Goal: Task Accomplishment & Management: Manage account settings

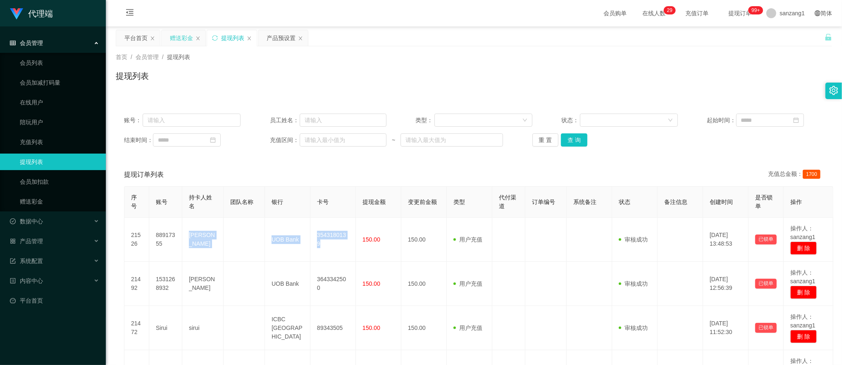
click at [181, 36] on div "赠送彩金" at bounding box center [181, 38] width 23 height 16
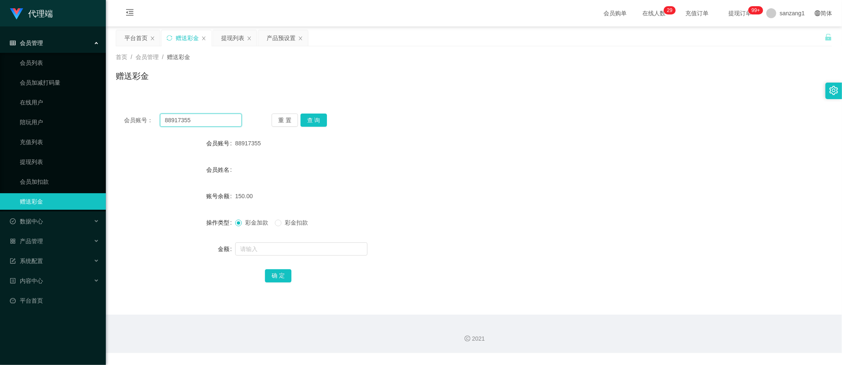
drag, startPoint x: 192, startPoint y: 119, endPoint x: 126, endPoint y: 117, distance: 65.7
click at [126, 117] on div "会员账号： 88917355" at bounding box center [183, 120] width 118 height 13
paste input "2638550"
type input "82638550"
click at [313, 119] on button "查 询" at bounding box center [314, 120] width 26 height 13
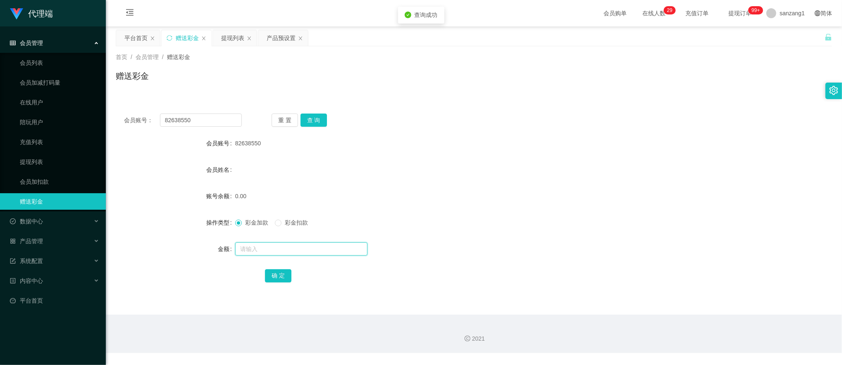
click at [258, 250] on input "text" at bounding box center [301, 249] width 132 height 13
type input "100"
click at [270, 277] on button "确 定" at bounding box center [278, 276] width 26 height 13
click at [273, 42] on div "产品预设置" at bounding box center [281, 38] width 29 height 16
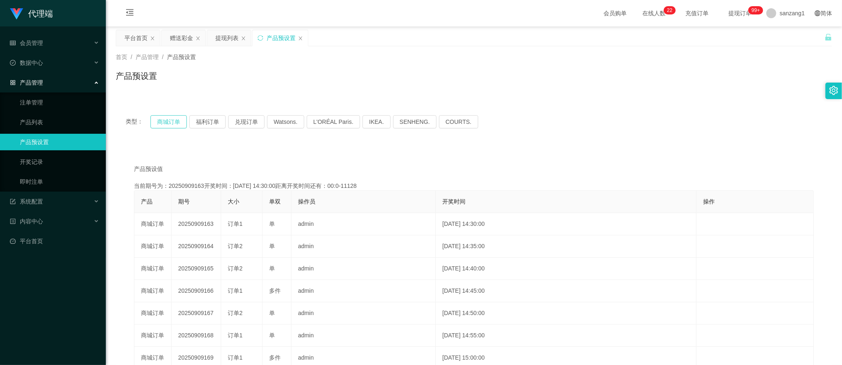
click at [168, 121] on button "商城订单" at bounding box center [168, 121] width 36 height 13
click at [184, 36] on div "赠送彩金" at bounding box center [181, 38] width 23 height 16
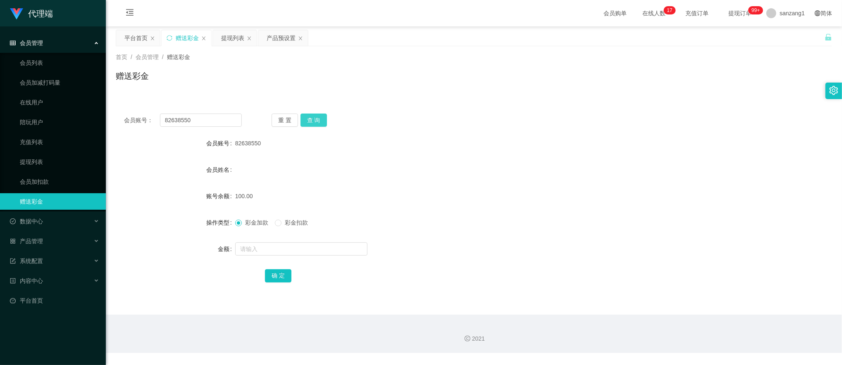
click at [303, 122] on button "查 询" at bounding box center [314, 120] width 26 height 13
click at [317, 118] on button "查 询" at bounding box center [314, 120] width 26 height 13
click at [305, 122] on button "查 询" at bounding box center [314, 120] width 26 height 13
click at [315, 126] on button "查 询" at bounding box center [314, 120] width 26 height 13
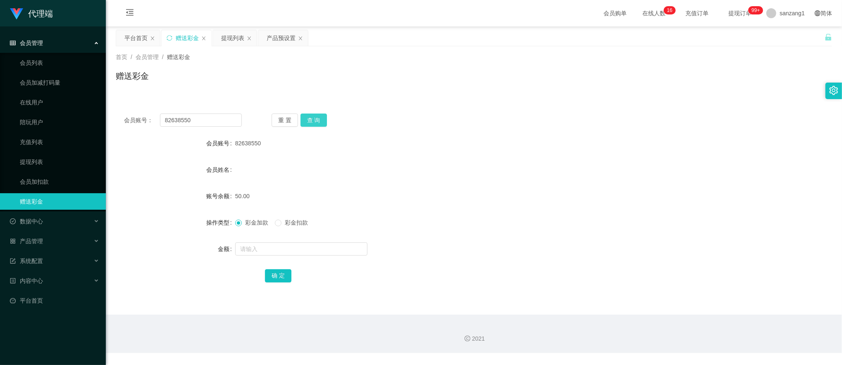
click at [308, 119] on button "查 询" at bounding box center [314, 120] width 26 height 13
click at [193, 116] on input "82638550" at bounding box center [201, 120] width 82 height 13
click at [313, 122] on button "查 询" at bounding box center [314, 120] width 26 height 13
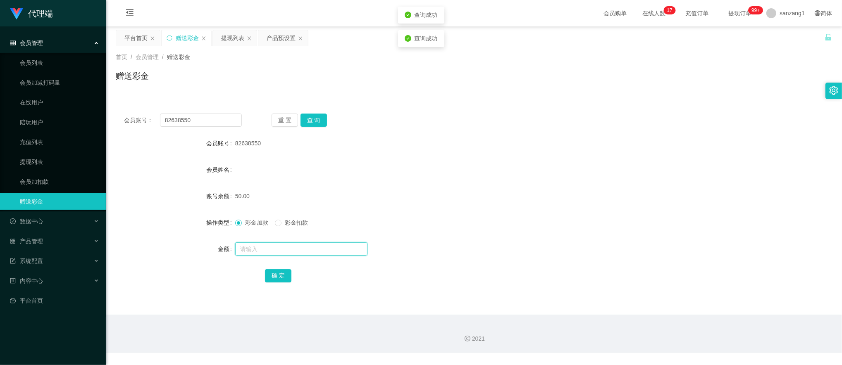
click at [265, 246] on input "text" at bounding box center [301, 249] width 132 height 13
type input "100"
click at [267, 271] on button "确 定" at bounding box center [278, 276] width 26 height 13
click at [184, 122] on input "82638550" at bounding box center [201, 120] width 82 height 13
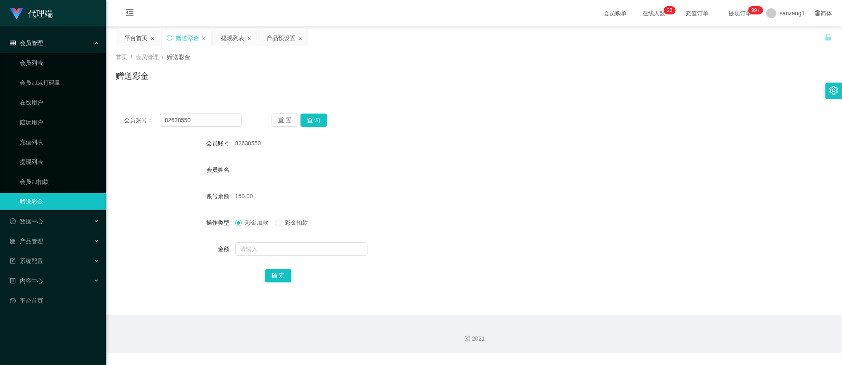
click at [317, 112] on div "会员账号： 82638550 重 置 查 询 会员账号 82638550 会员姓名 账号余额 150.00 操作类型 彩金加款 彩金扣款 金额 确 定" at bounding box center [474, 203] width 716 height 197
drag, startPoint x: 48, startPoint y: 60, endPoint x: 58, endPoint y: 64, distance: 10.5
click at [48, 60] on link "会员列表" at bounding box center [59, 63] width 79 height 17
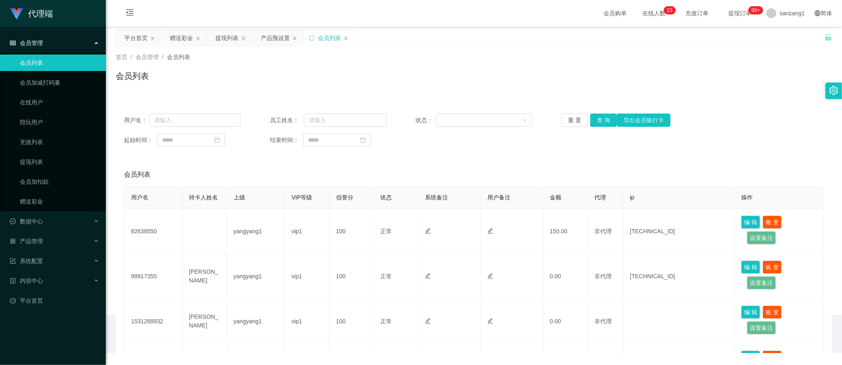
click at [212, 112] on div "用户名： 员工姓名： 状态： 重 置 查 询 导出会员银行卡 起始时间： 结束时间：" at bounding box center [474, 130] width 716 height 50
click at [200, 118] on input "text" at bounding box center [194, 120] width 91 height 13
paste input "82638550"
type input "82638550"
click at [604, 121] on button "查 询" at bounding box center [603, 120] width 26 height 13
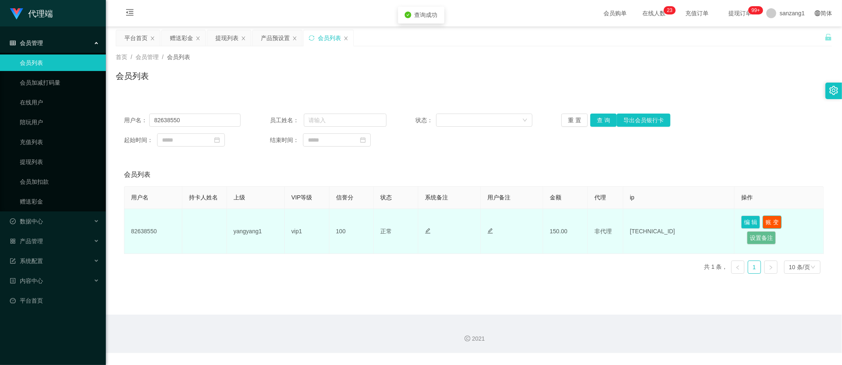
click at [766, 219] on button "账 变" at bounding box center [772, 222] width 19 height 13
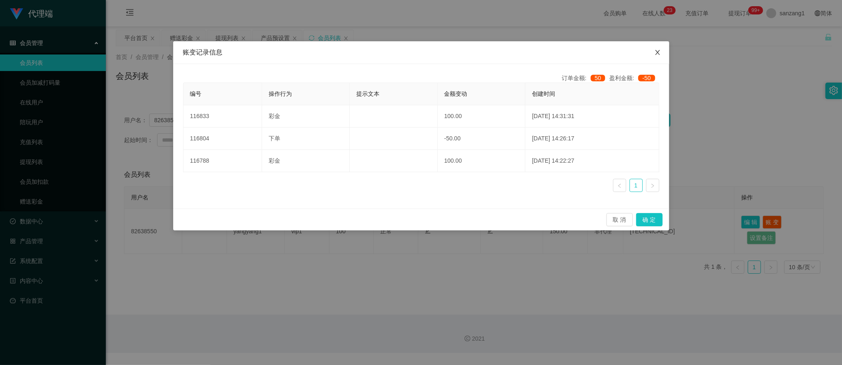
click at [660, 50] on icon "图标: close" at bounding box center [657, 52] width 7 height 7
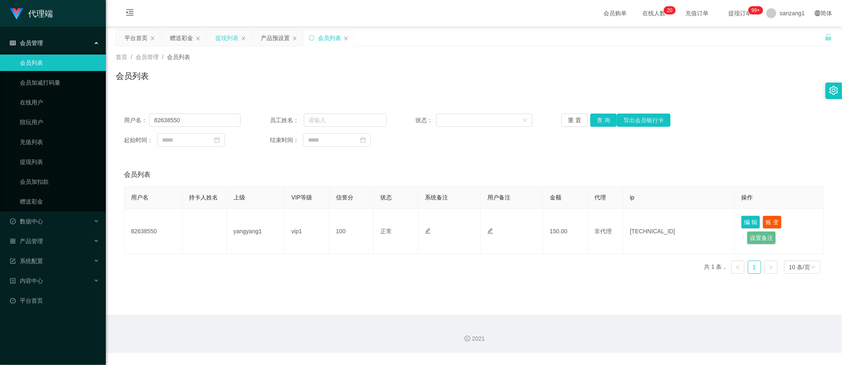
click at [224, 35] on div "提现列表" at bounding box center [226, 38] width 23 height 16
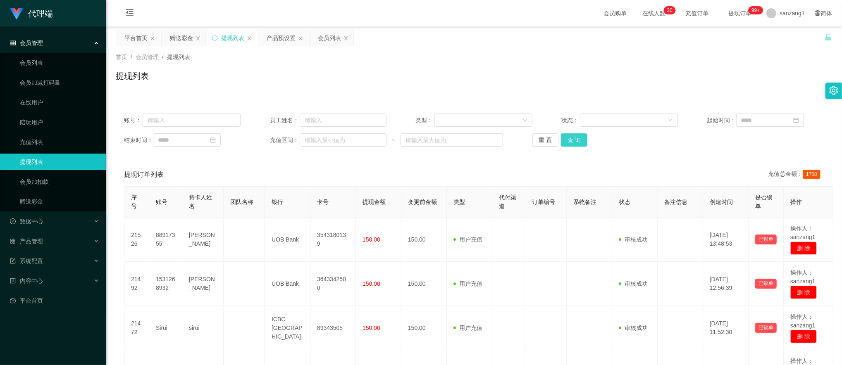
click at [577, 146] on button "查 询" at bounding box center [574, 140] width 26 height 13
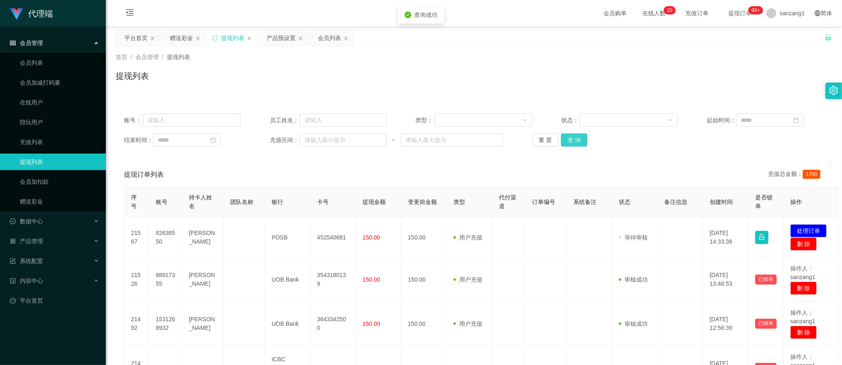
click at [577, 146] on button "查 询" at bounding box center [574, 140] width 26 height 13
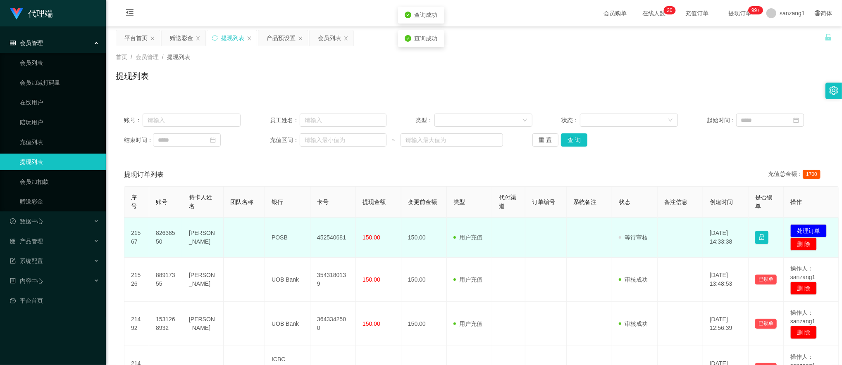
click at [169, 231] on td "82638550" at bounding box center [165, 238] width 33 height 40
copy td "82638550"
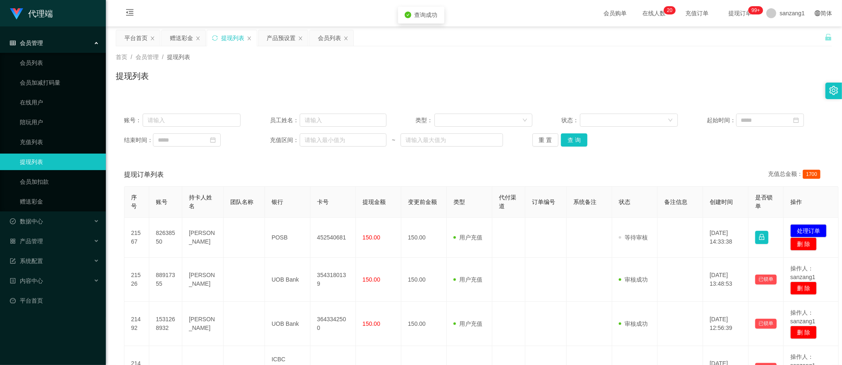
click at [232, 196] on th "团队名称" at bounding box center [244, 202] width 41 height 31
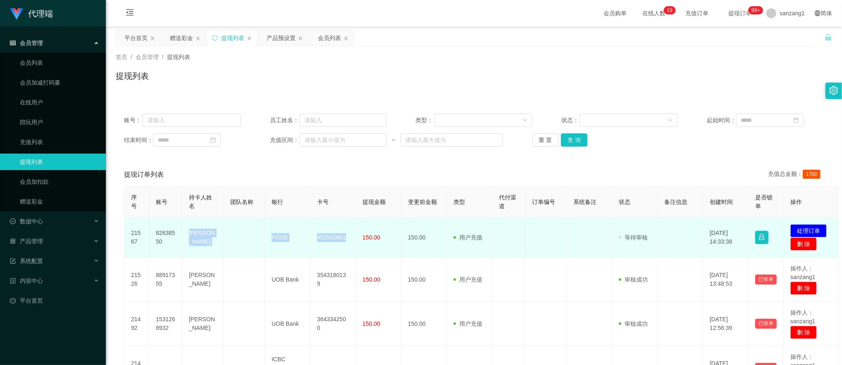
drag, startPoint x: 188, startPoint y: 229, endPoint x: 347, endPoint y: 237, distance: 158.9
click at [347, 237] on tr "21567 82638550 [PERSON_NAME] shin POSB 452540681 150.00 150.00 用户充值 人工扣款 审核驳回 审…" at bounding box center [481, 238] width 714 height 40
copy tr "[PERSON_NAME] POSB 452540681"
click at [806, 226] on button "处理订单" at bounding box center [808, 230] width 36 height 13
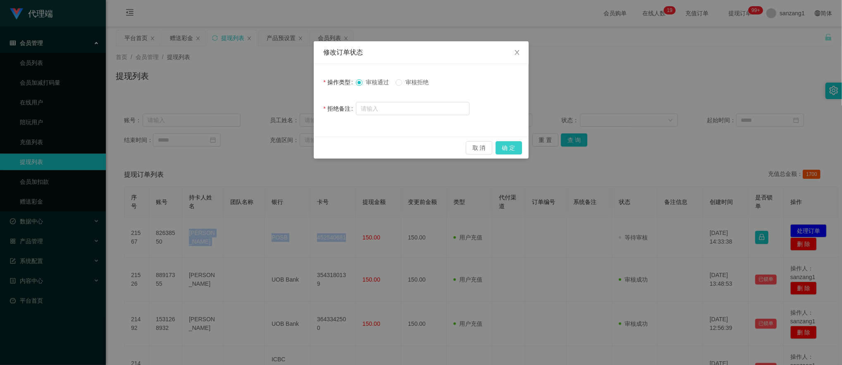
click at [502, 150] on button "确 定" at bounding box center [509, 147] width 26 height 13
